Goal: Task Accomplishment & Management: Complete application form

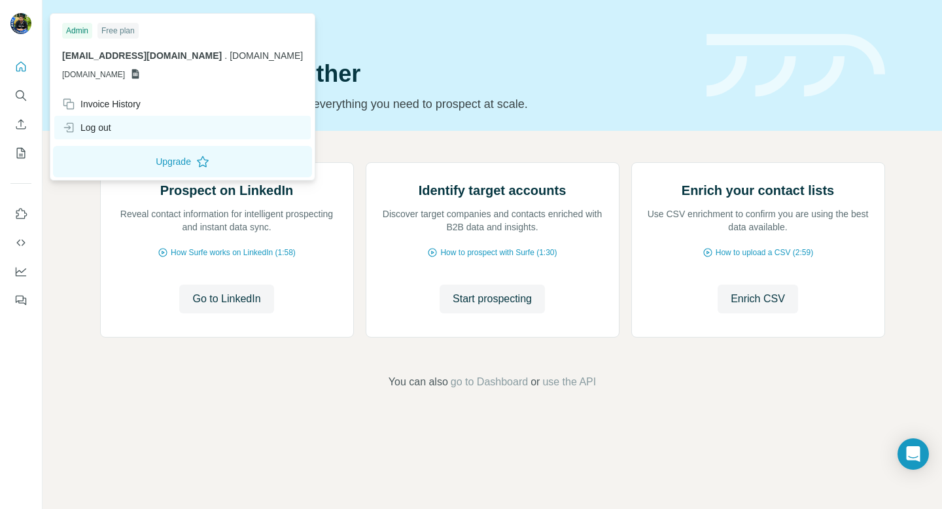
click at [103, 133] on div "Log out" at bounding box center [86, 127] width 49 height 13
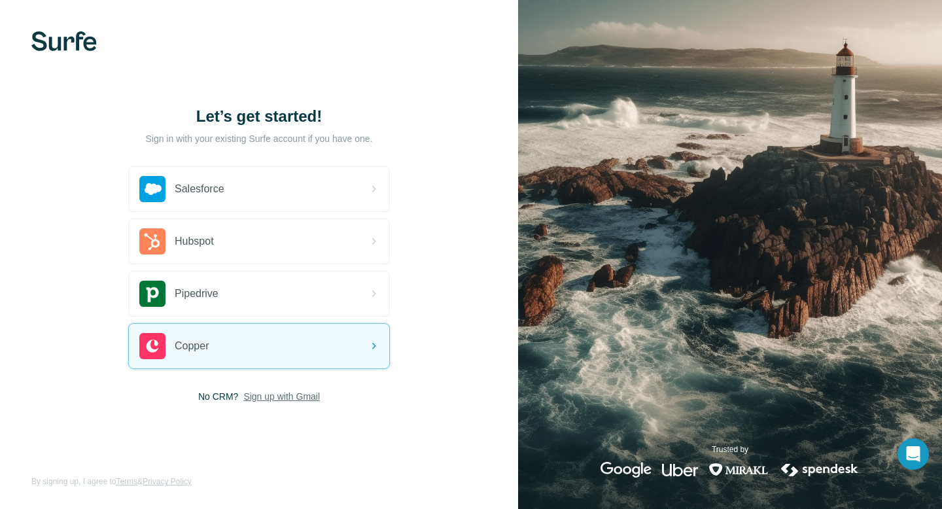
click at [268, 394] on span "Sign up with Gmail" at bounding box center [281, 396] width 77 height 13
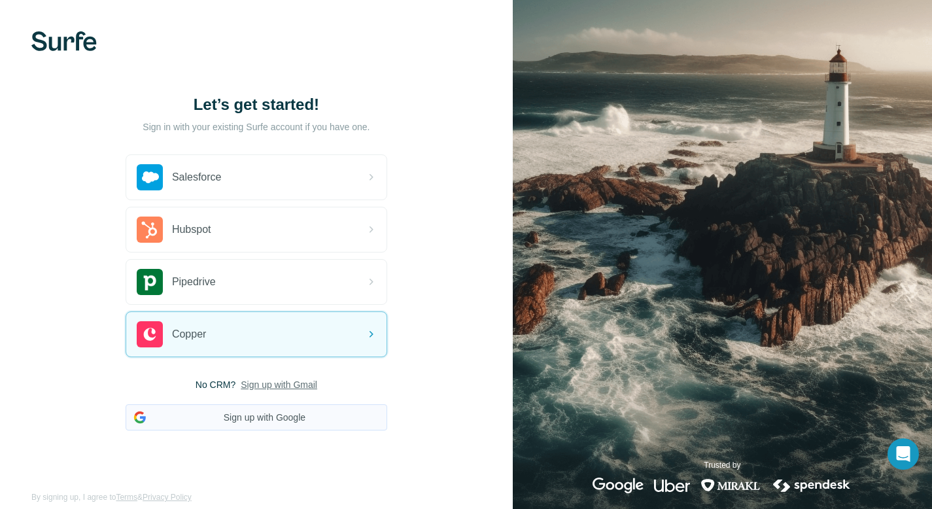
click at [251, 419] on button "Sign up with Google" at bounding box center [257, 417] width 262 height 26
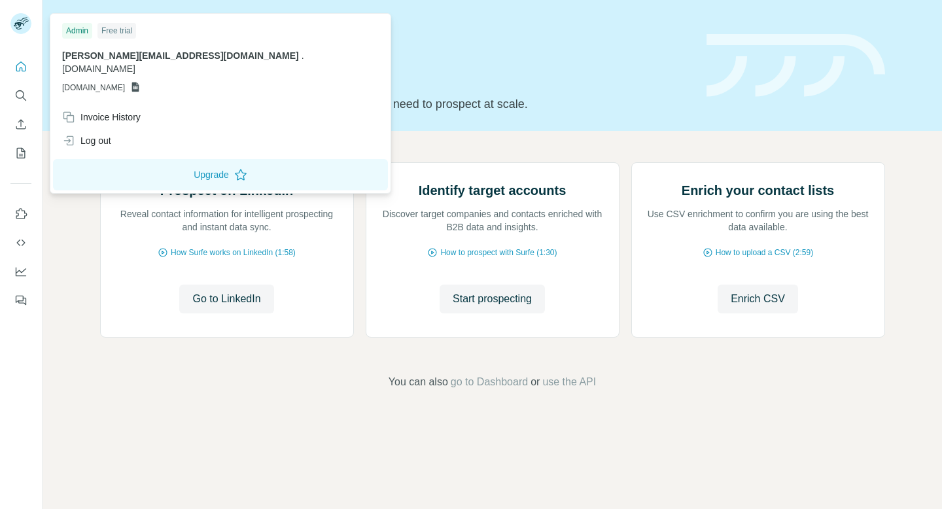
click at [25, 27] on rect at bounding box center [20, 23] width 21 height 21
